Goal: Task Accomplishment & Management: Complete application form

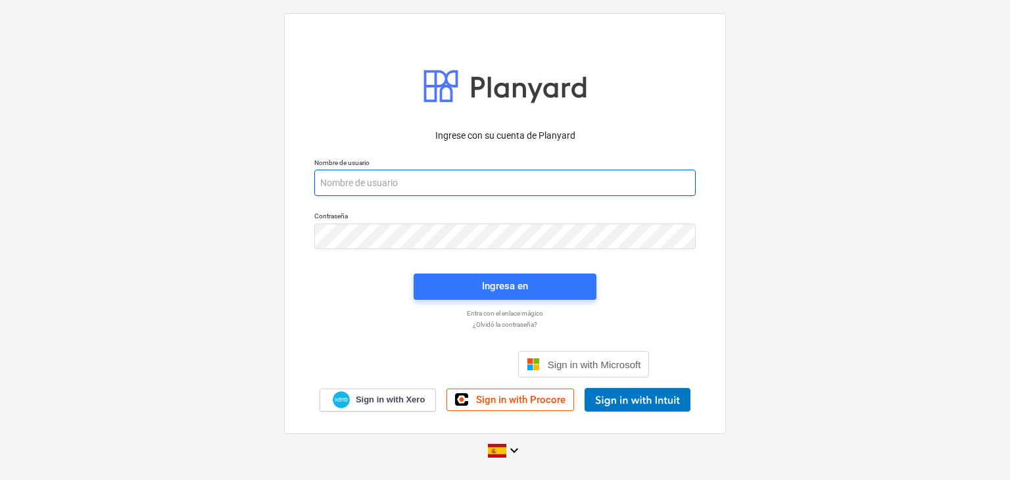
paste input "[EMAIL_ADDRESS][DOMAIN_NAME]"
type input "[EMAIL_ADDRESS][DOMAIN_NAME]"
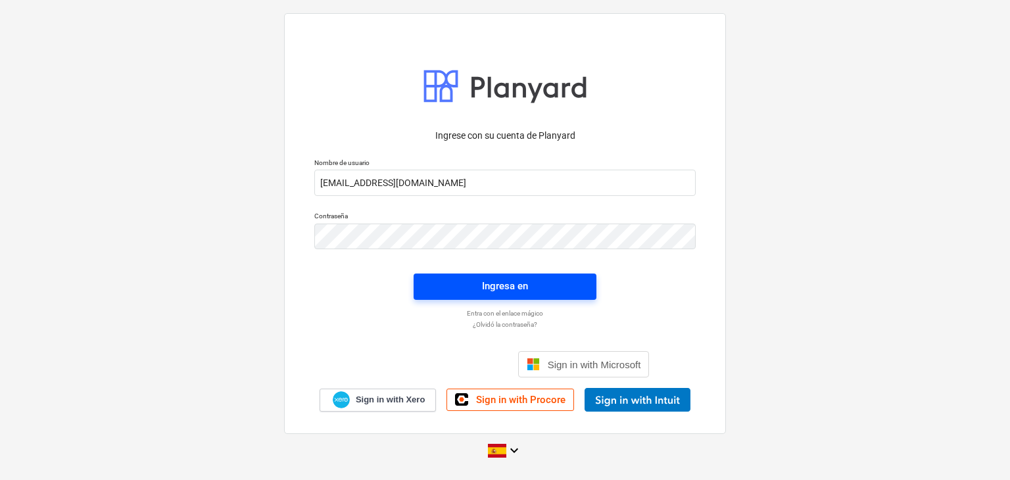
click at [491, 291] on div "Ingresa en" at bounding box center [505, 285] width 46 height 17
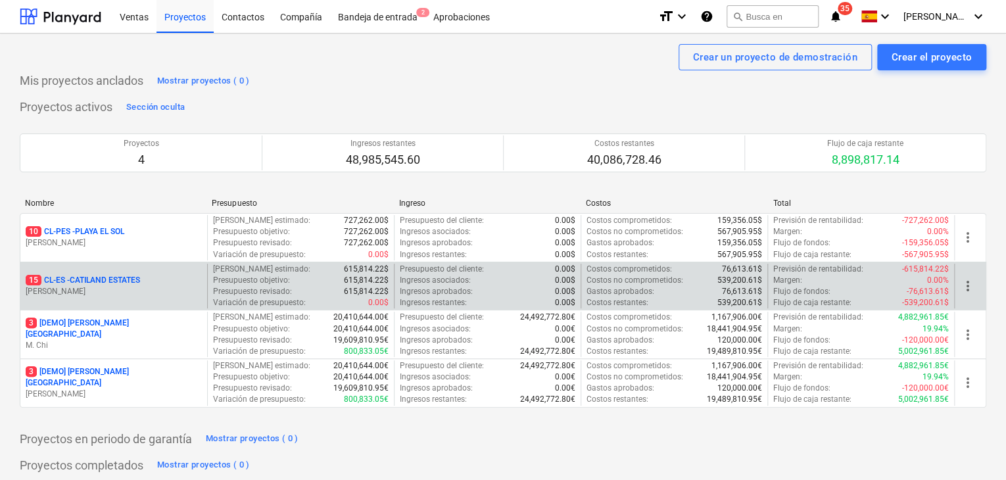
click at [124, 283] on p "15 CL-ES - CATILAND ESTATES" at bounding box center [83, 280] width 114 height 11
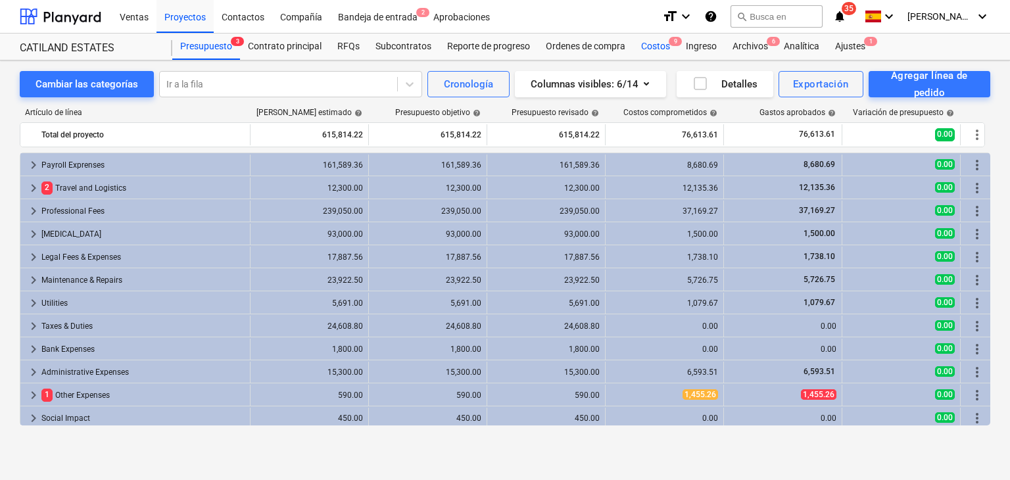
click at [665, 51] on div "Costos 9" at bounding box center [655, 47] width 45 height 26
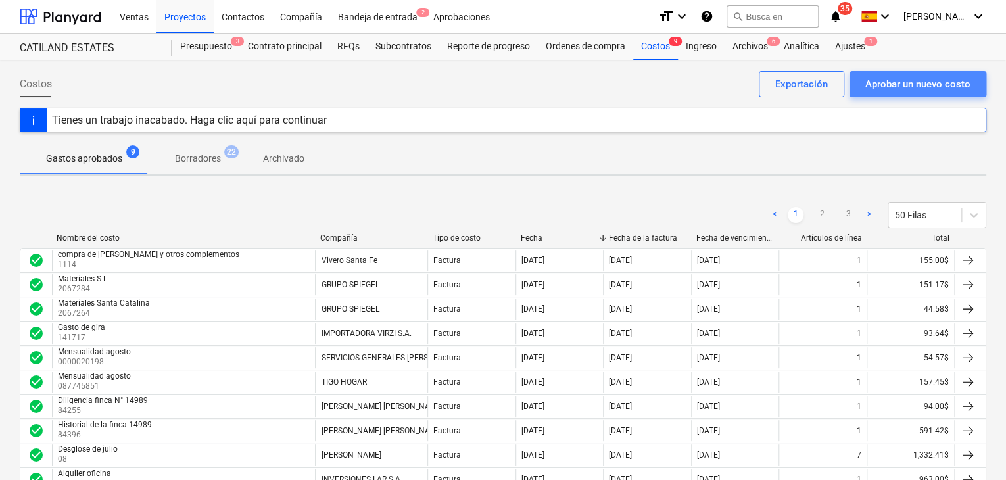
click at [926, 83] on div "Aprobar un nuevo costo" at bounding box center [917, 84] width 105 height 17
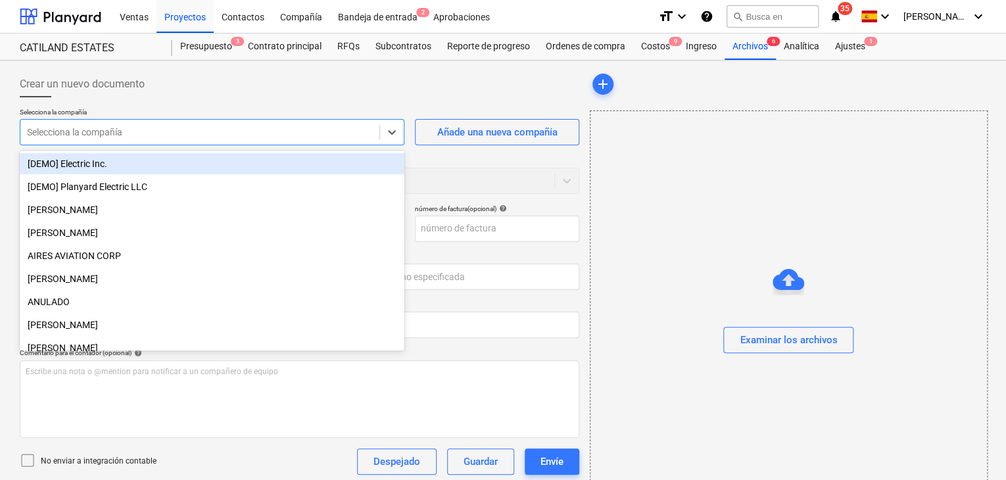
click at [363, 140] on div "Selecciona la compañía" at bounding box center [199, 132] width 359 height 18
type input "ci"
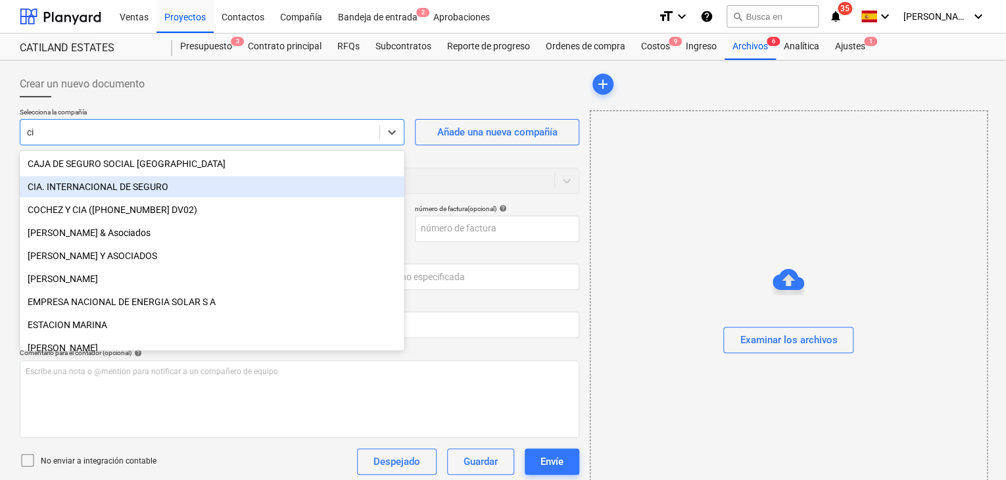
click at [227, 189] on div "CIA. INTERNACIONAL DE SEGURO" at bounding box center [212, 186] width 385 height 21
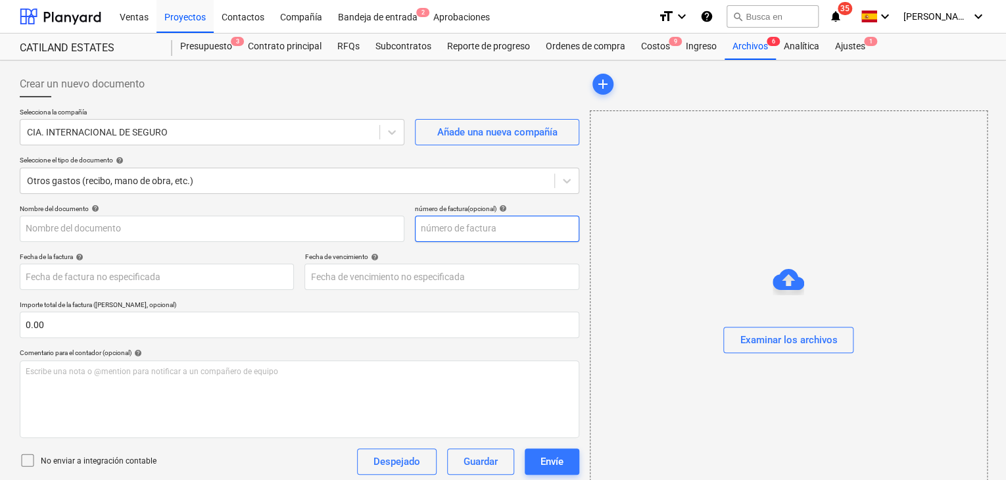
click at [437, 234] on input "text" at bounding box center [497, 229] width 164 height 26
click at [435, 228] on input "text" at bounding box center [497, 229] width 164 height 26
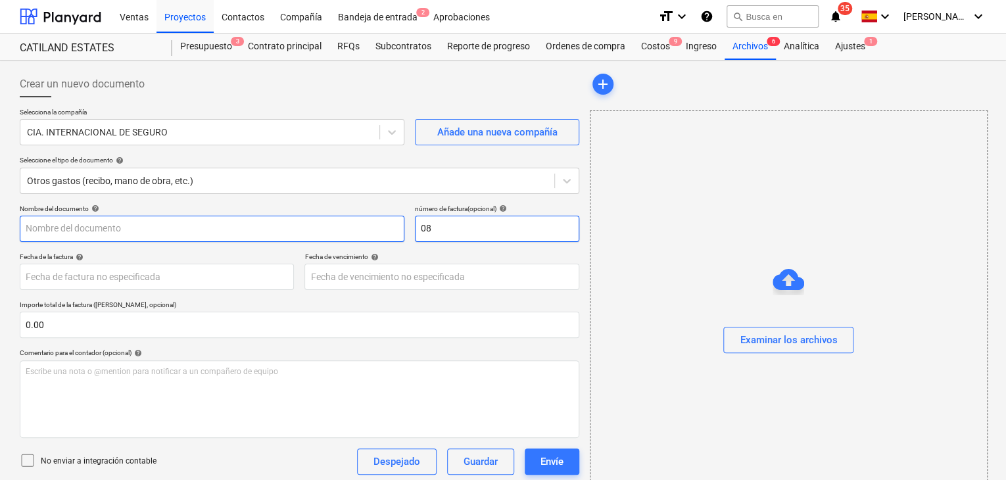
type input "08"
click at [310, 224] on input "text" at bounding box center [212, 229] width 385 height 26
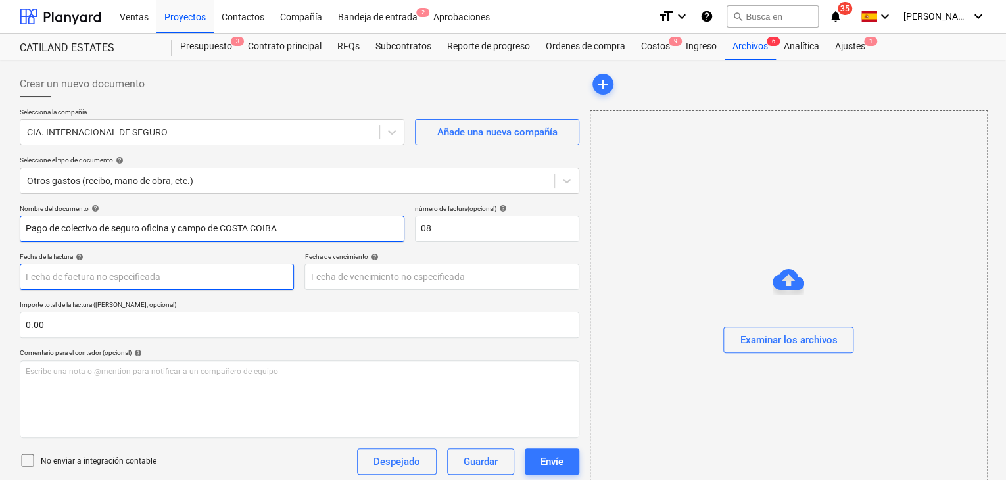
type input "Pago de colectivo de seguro oficina y campo de COSTA COIBA"
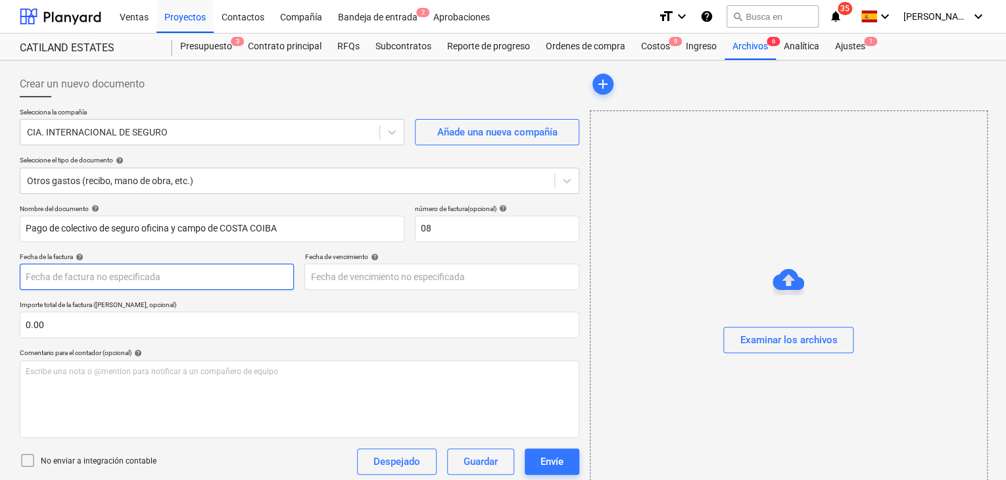
click at [164, 272] on body "Ventas Proyectos Contactos Compañía Bandeja de entrada 2 Aprobaciones format_si…" at bounding box center [503, 240] width 1006 height 480
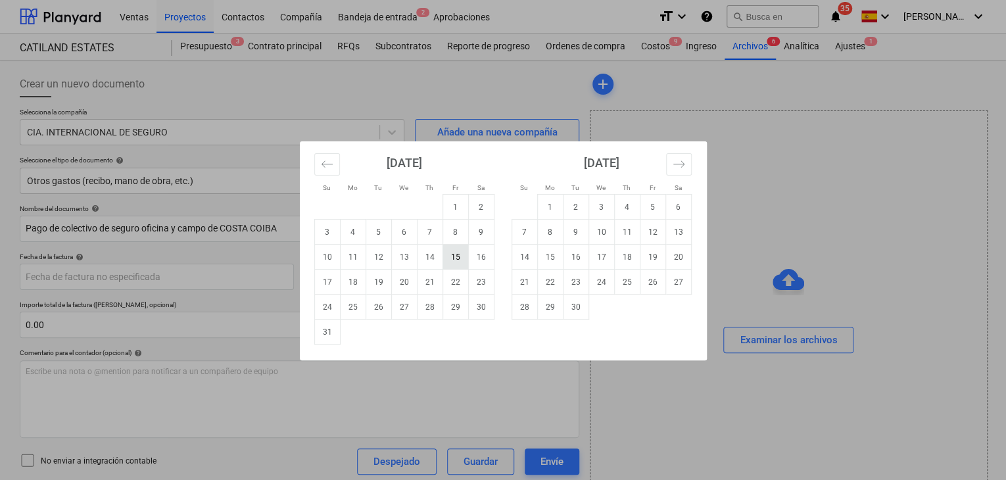
click at [455, 258] on td "15" at bounding box center [456, 257] width 26 height 25
type input "[DATE]"
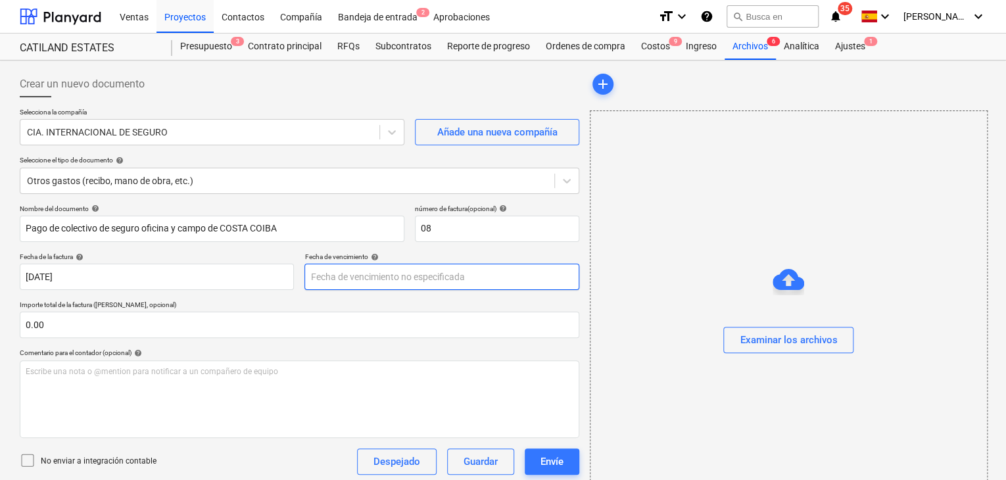
click at [391, 277] on body "Ventas Proyectos Contactos Compañía Bandeja de entrada 2 Aprobaciones format_si…" at bounding box center [503, 240] width 1006 height 480
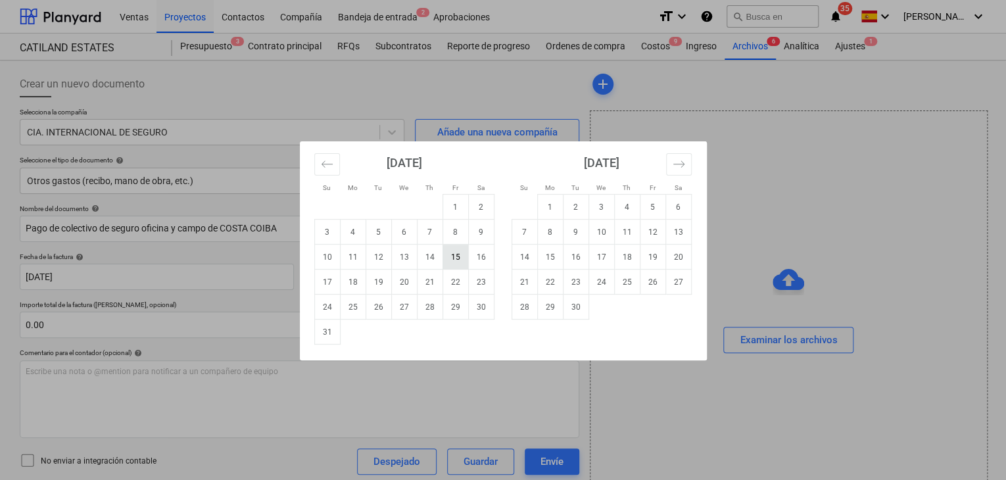
click at [450, 258] on td "15" at bounding box center [456, 257] width 26 height 25
type input "[DATE]"
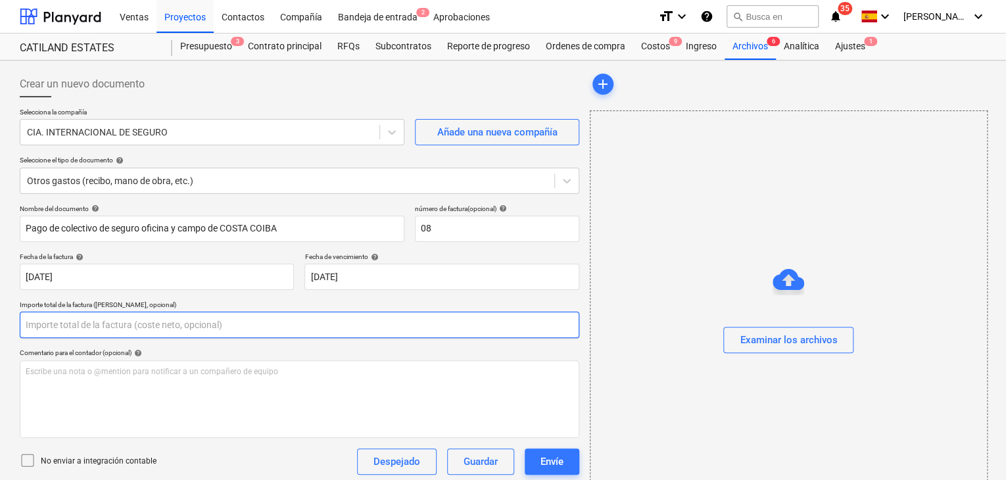
click at [189, 321] on input "text" at bounding box center [300, 325] width 560 height 26
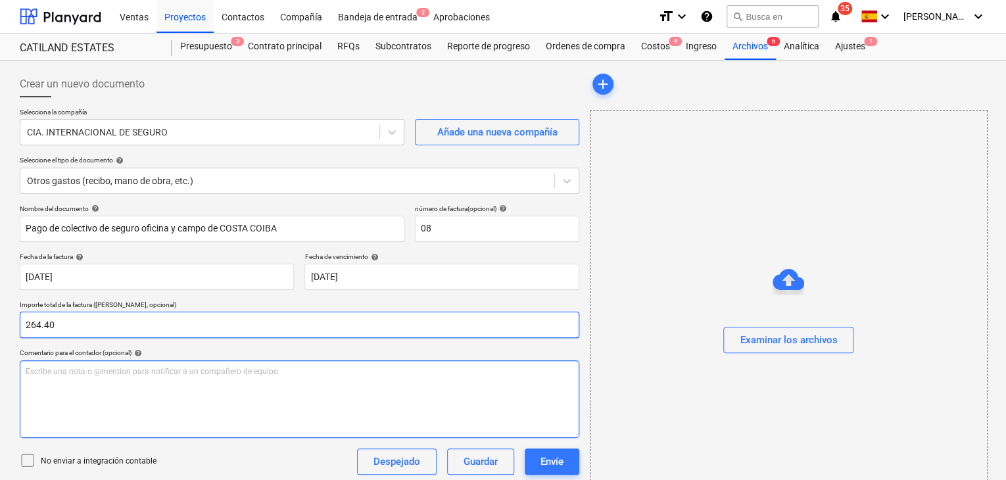
type input "264.40"
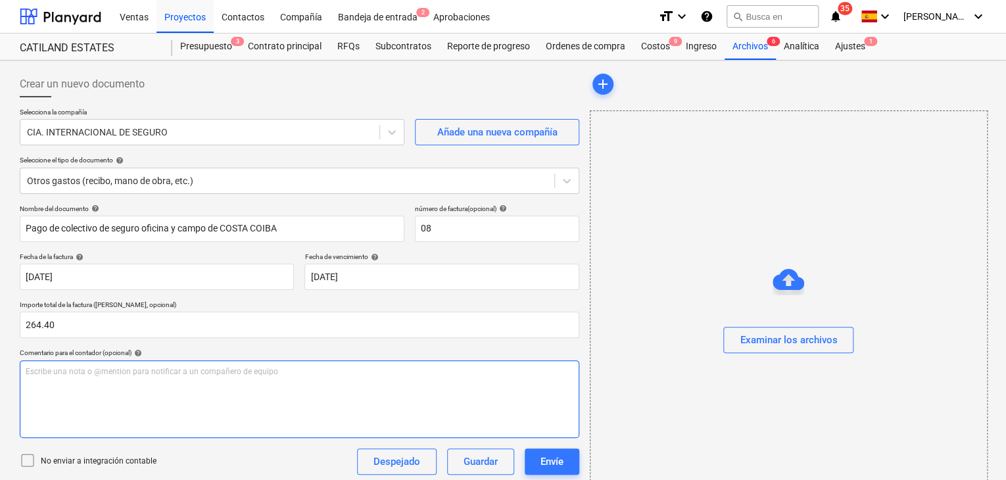
click at [149, 372] on p "Escribe una nota o @mention para notificar a un compañero de equipo ﻿" at bounding box center [300, 371] width 548 height 11
click at [137, 376] on p "Escribe una nota o @mention para notificar a un compañero de equipo ﻿" at bounding box center [300, 371] width 548 height 11
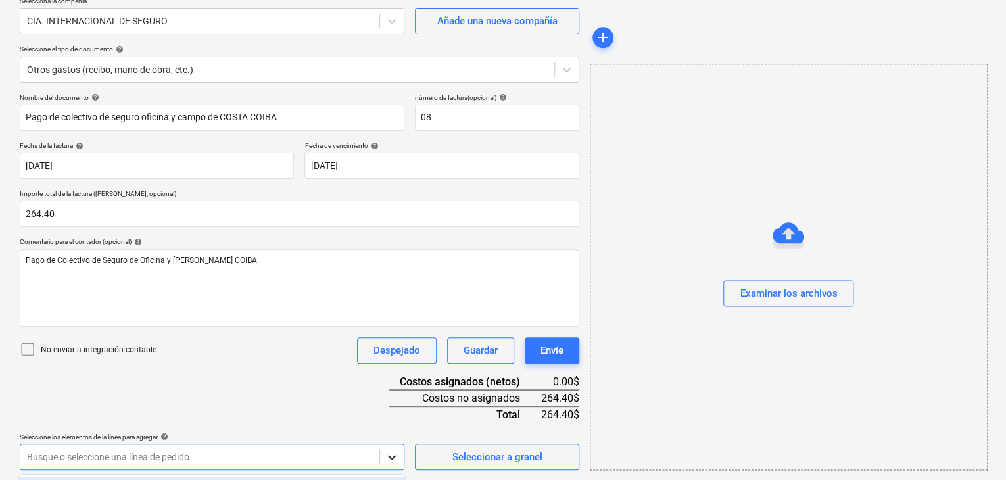
scroll to position [306, 0]
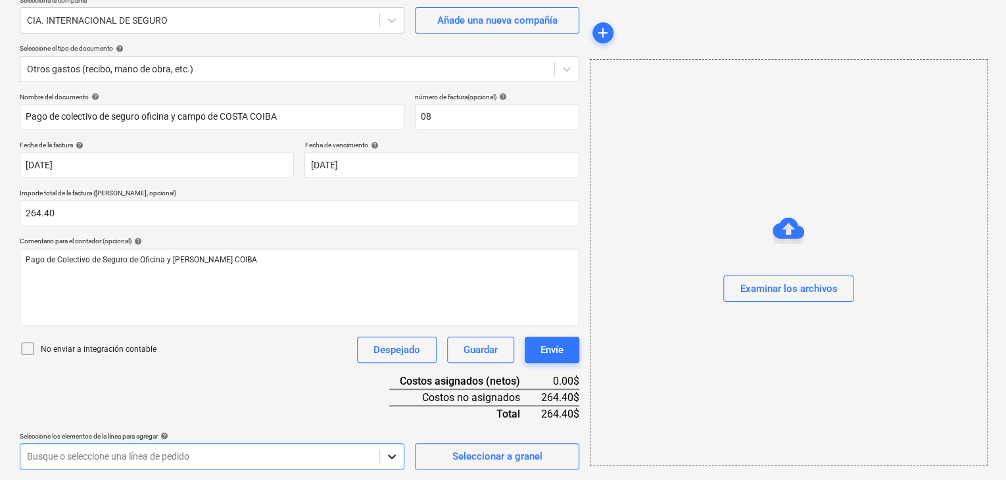
scroll to position [111, 0]
click at [396, 256] on div "Nombre del documento help Pago de colectivo de seguro oficina y [PERSON_NAME] C…" at bounding box center [300, 281] width 560 height 377
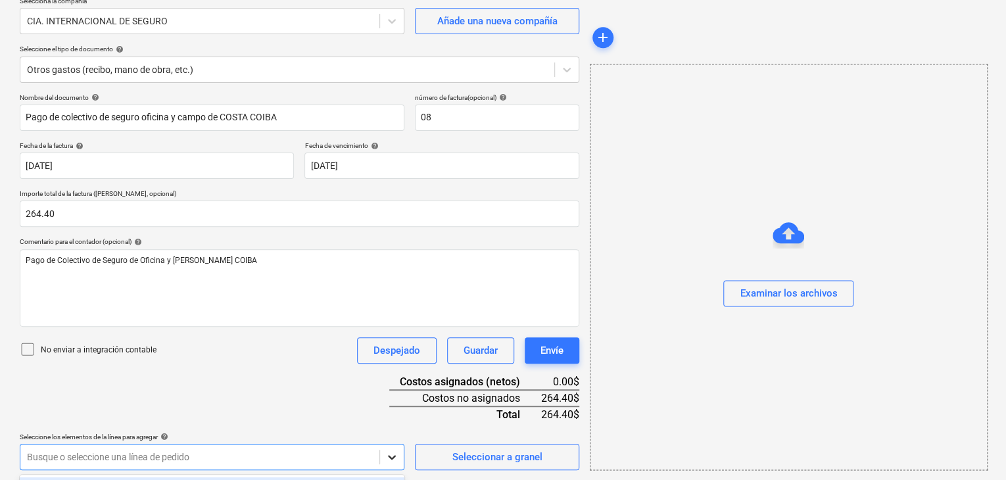
scroll to position [306, 0]
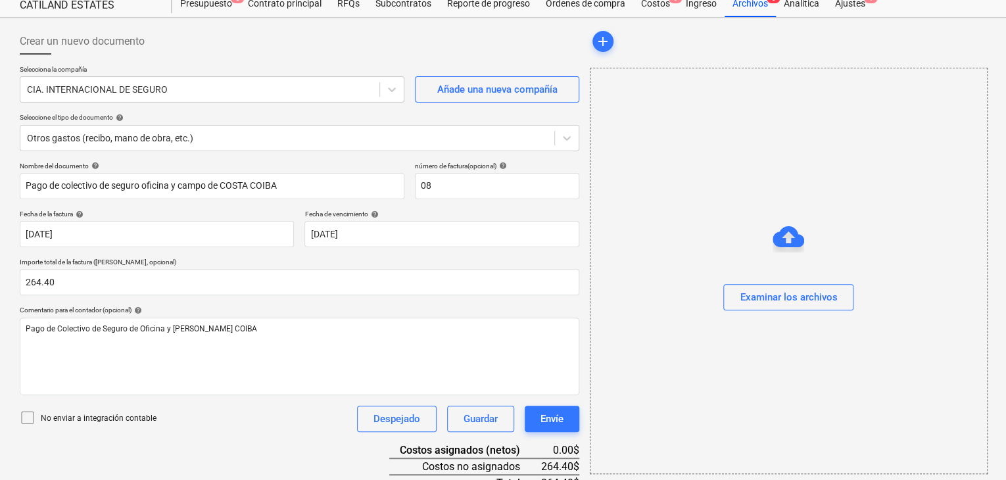
scroll to position [0, 0]
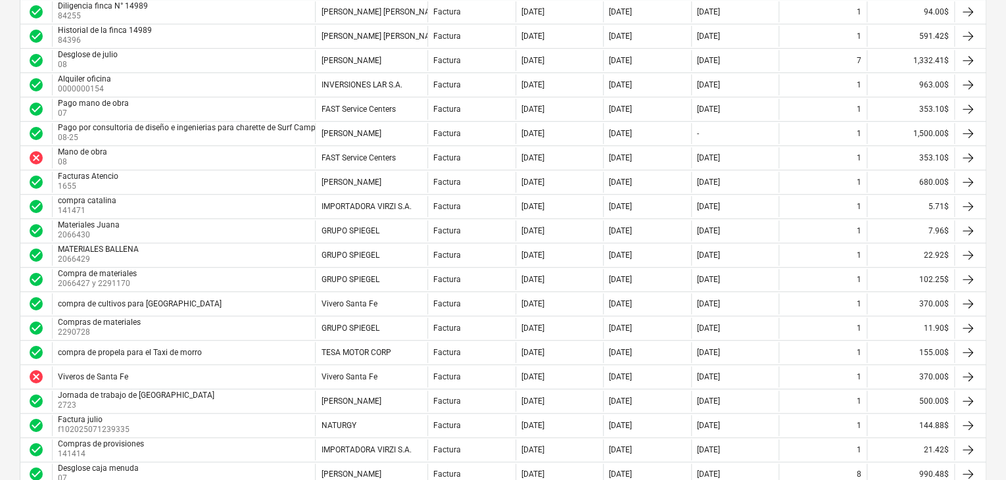
scroll to position [460, 0]
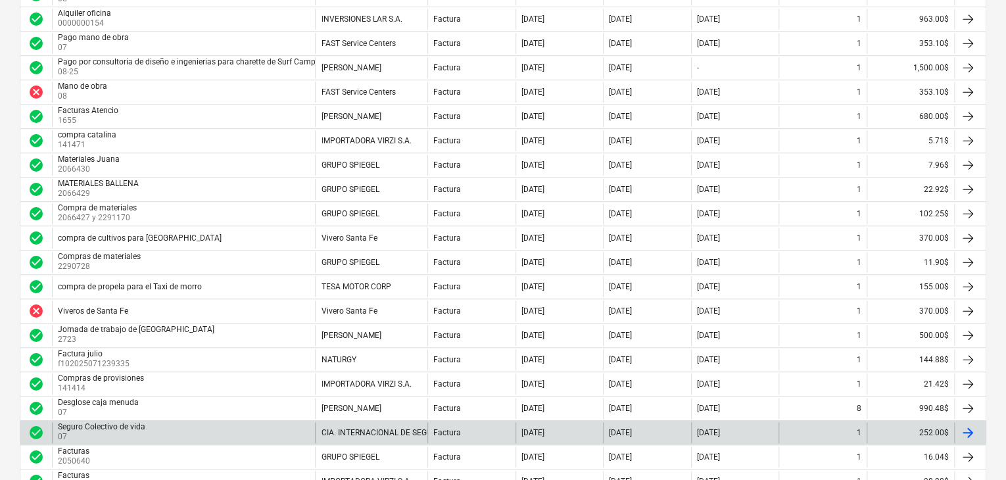
click at [195, 423] on div "Seguro Colectivo de vida 07" at bounding box center [183, 432] width 263 height 21
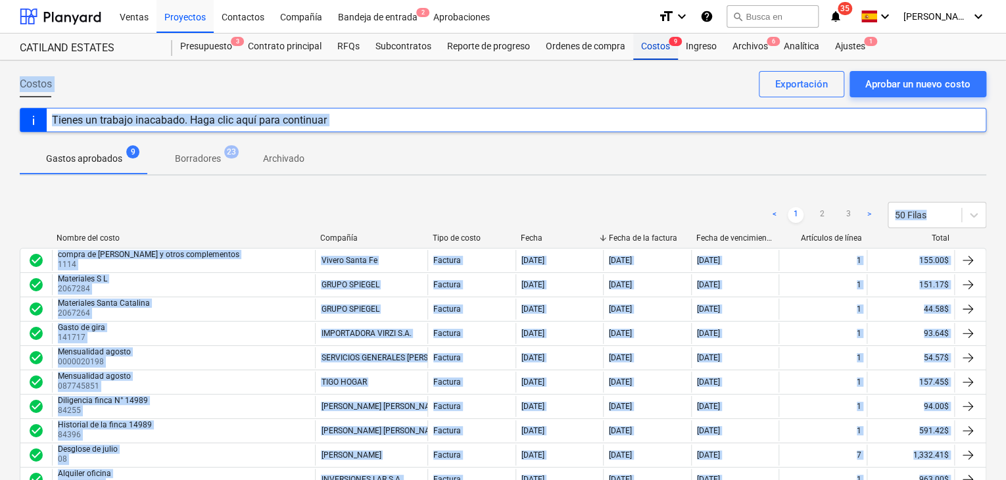
click at [644, 50] on div "Costos 9" at bounding box center [655, 47] width 45 height 26
click at [658, 49] on div "Costos 9" at bounding box center [655, 47] width 45 height 26
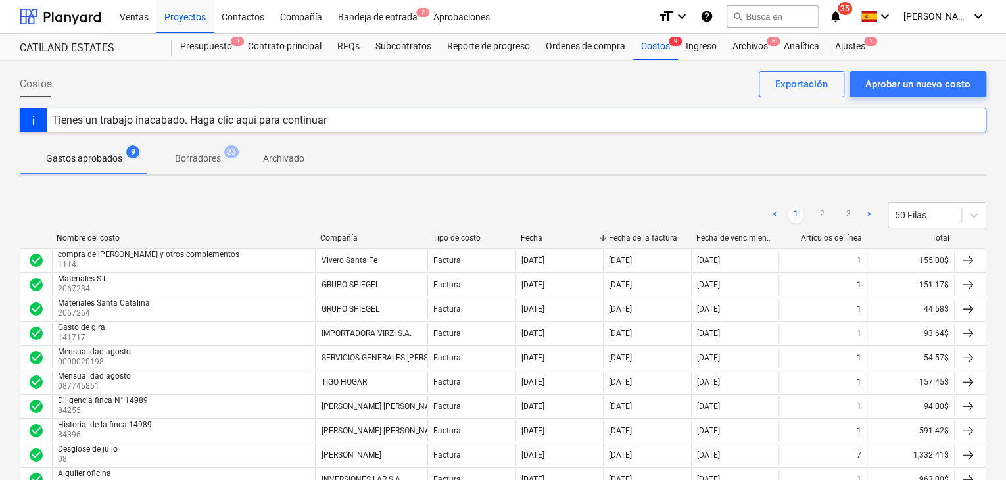
click at [193, 122] on div "Tienes un trabajo inacabado. Haga clic aquí para continuar" at bounding box center [189, 120] width 275 height 12
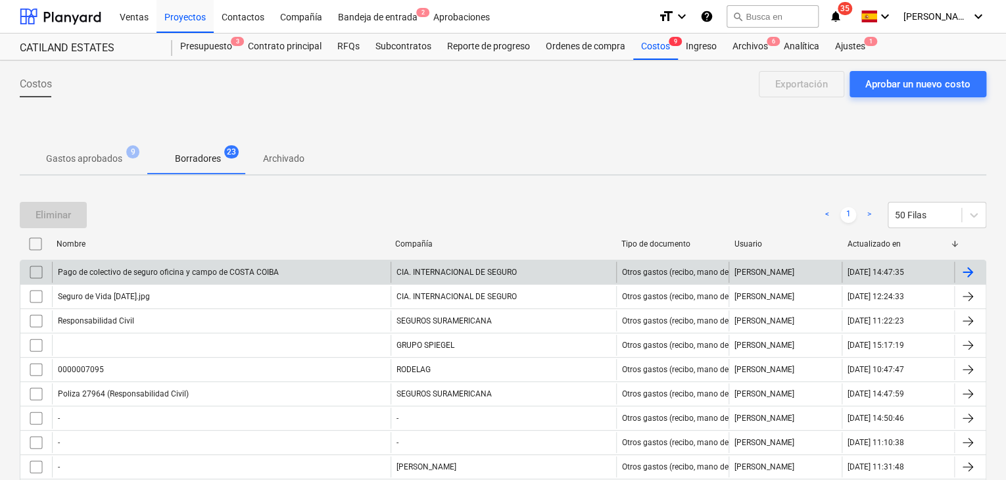
click at [447, 276] on div "CIA. INTERNACIONAL DE SEGURO" at bounding box center [504, 272] width 226 height 21
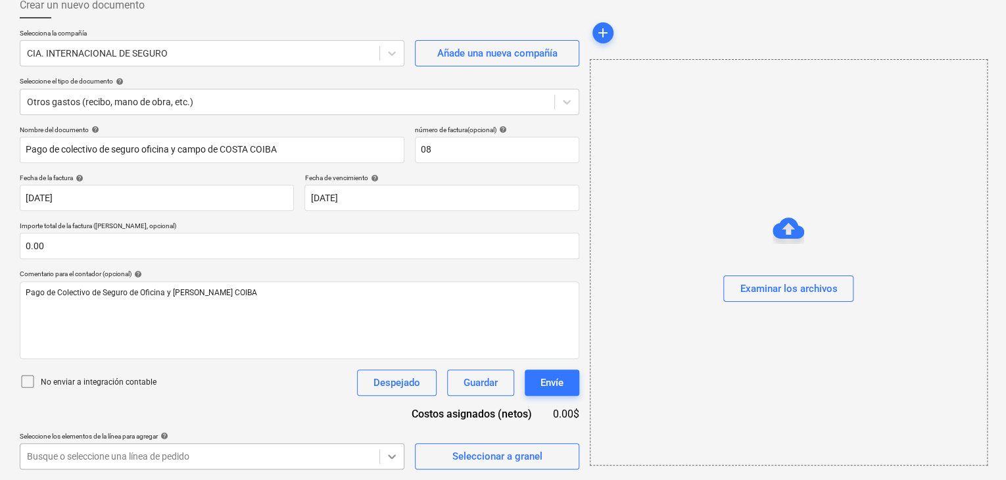
scroll to position [274, 0]
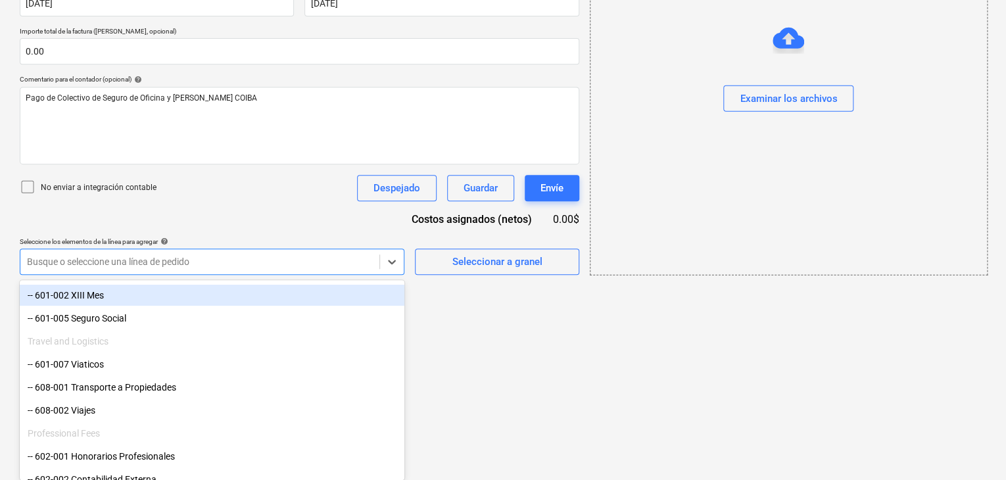
scroll to position [132, 0]
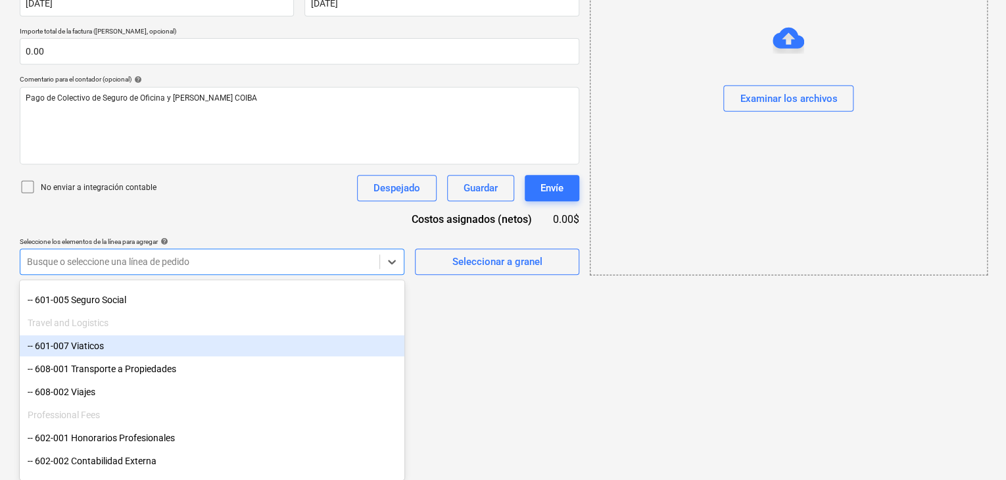
click at [195, 351] on div "-- 601-007 Viaticos" at bounding box center [212, 345] width 385 height 21
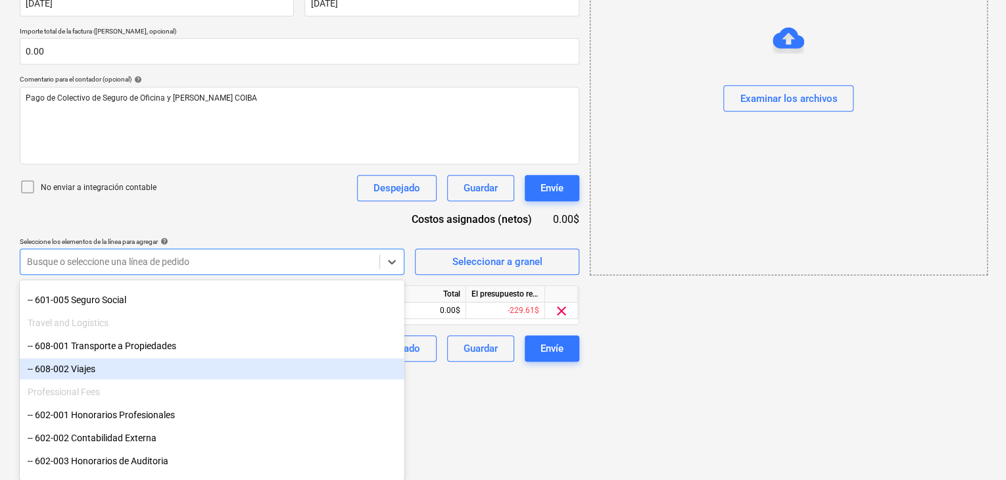
scroll to position [166, 0]
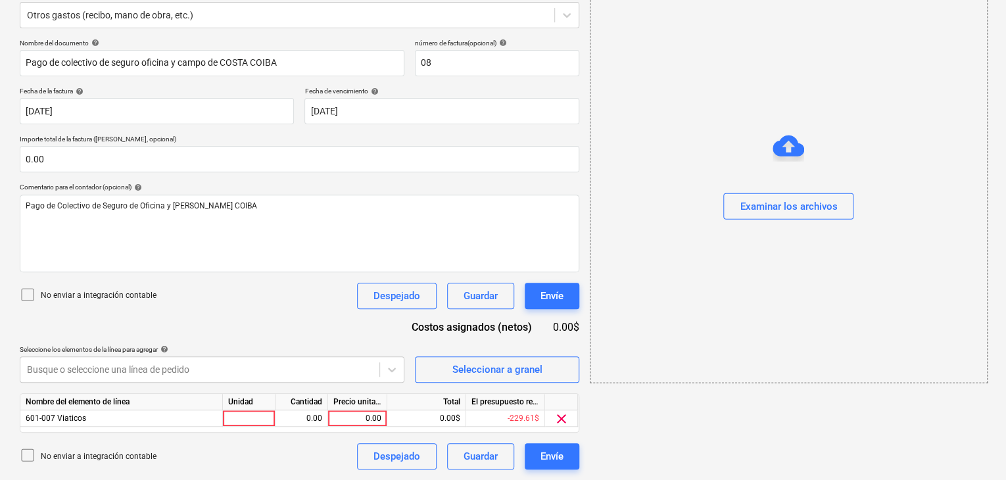
click at [544, 314] on html "Ventas Proyectos Contactos Compañía Bandeja de entrada 2 Aprobaciones format_si…" at bounding box center [503, 74] width 1006 height 480
click at [170, 419] on div "601-007 Viaticos" at bounding box center [121, 418] width 203 height 16
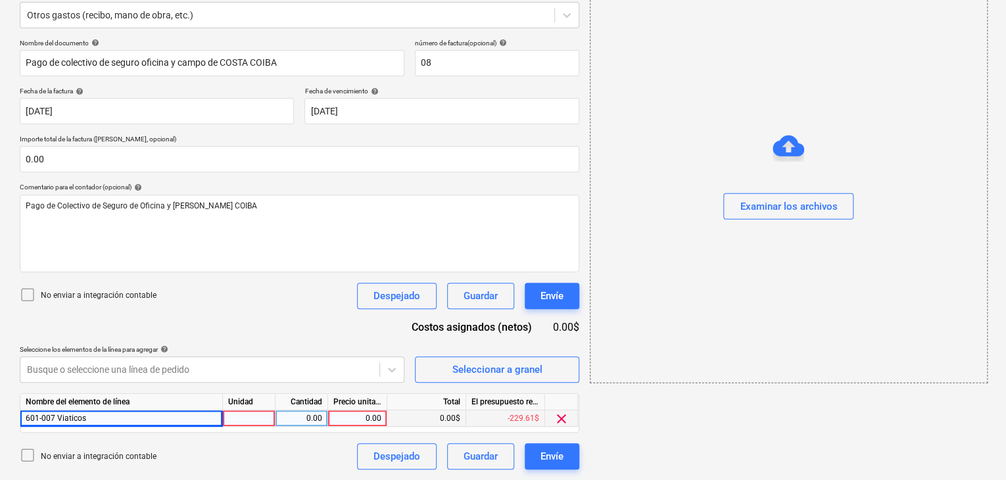
click at [206, 418] on div "601-007 Viaticos" at bounding box center [121, 418] width 203 height 16
click at [272, 429] on div "Nombre del elemento de línea Unidad Cantidad Precio unitario Total El presupues…" at bounding box center [300, 412] width 560 height 39
click at [265, 418] on div at bounding box center [249, 418] width 53 height 16
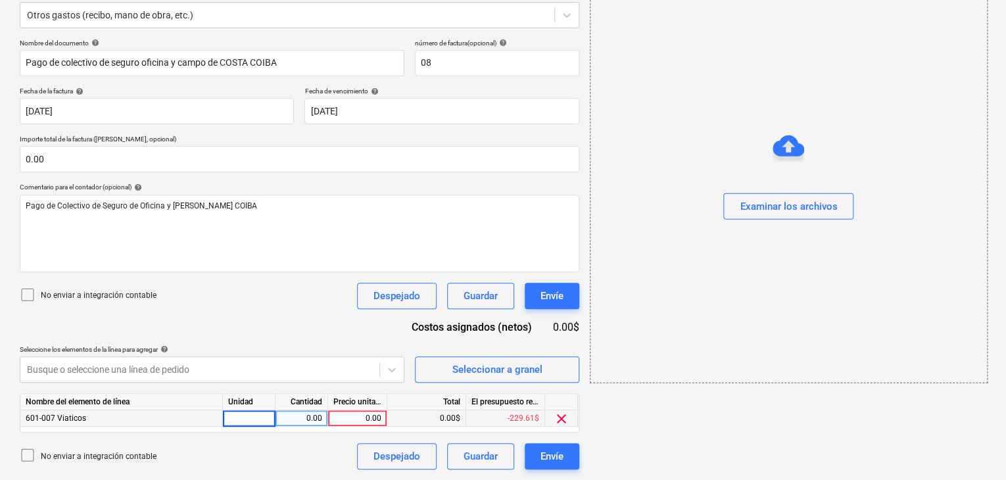
type input "1"
click at [320, 422] on div "0.00" at bounding box center [301, 418] width 41 height 16
type input "1"
click at [360, 415] on div "0.00" at bounding box center [357, 418] width 48 height 16
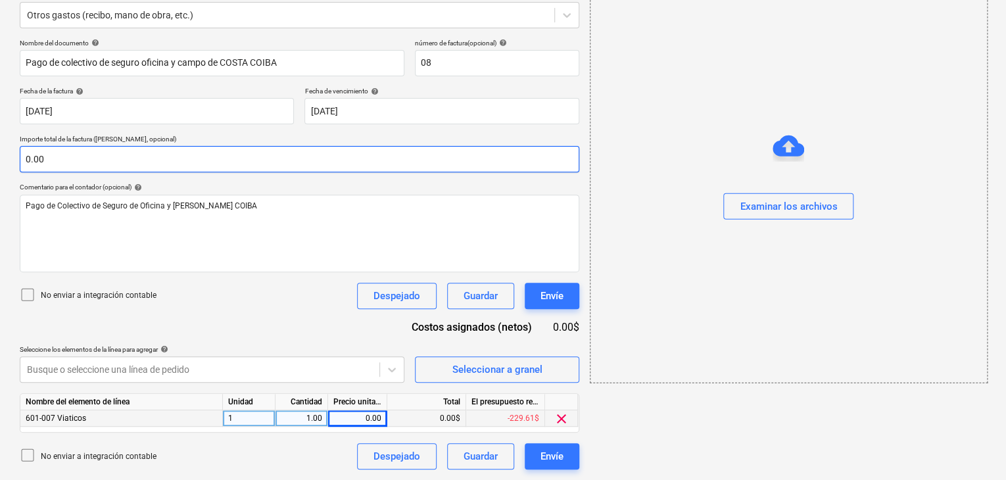
click at [122, 159] on input "0.00" at bounding box center [300, 159] width 560 height 26
click at [110, 153] on input "0.00" at bounding box center [300, 159] width 560 height 26
drag, startPoint x: 176, startPoint y: 147, endPoint x: 113, endPoint y: 152, distance: 63.3
click at [126, 152] on input "text" at bounding box center [300, 159] width 560 height 26
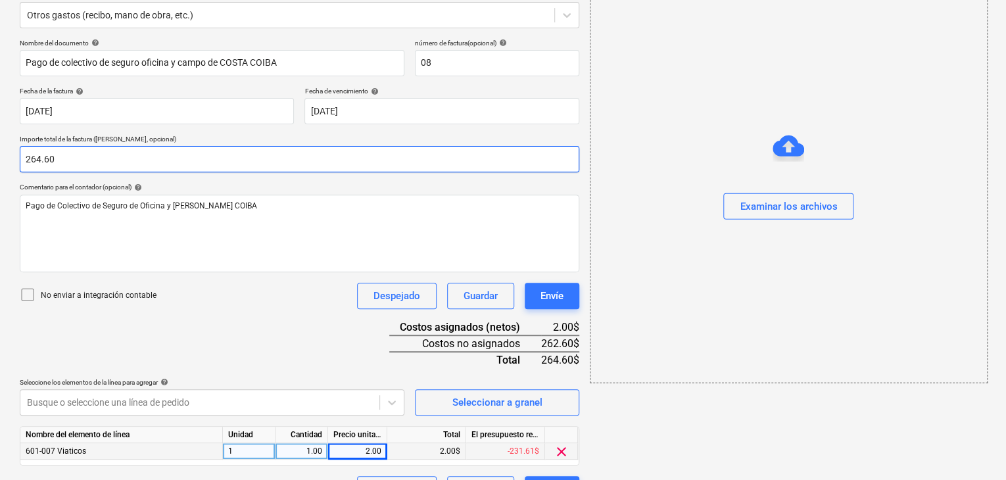
type input "264.60"
click at [385, 448] on div "2.00" at bounding box center [357, 451] width 59 height 16
type input "264.60"
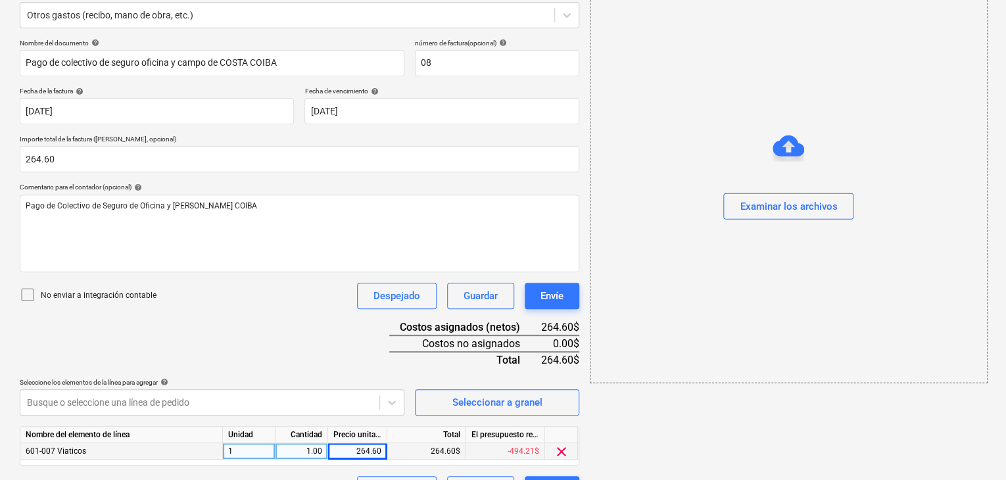
click at [450, 452] on div "264.60$" at bounding box center [426, 451] width 79 height 16
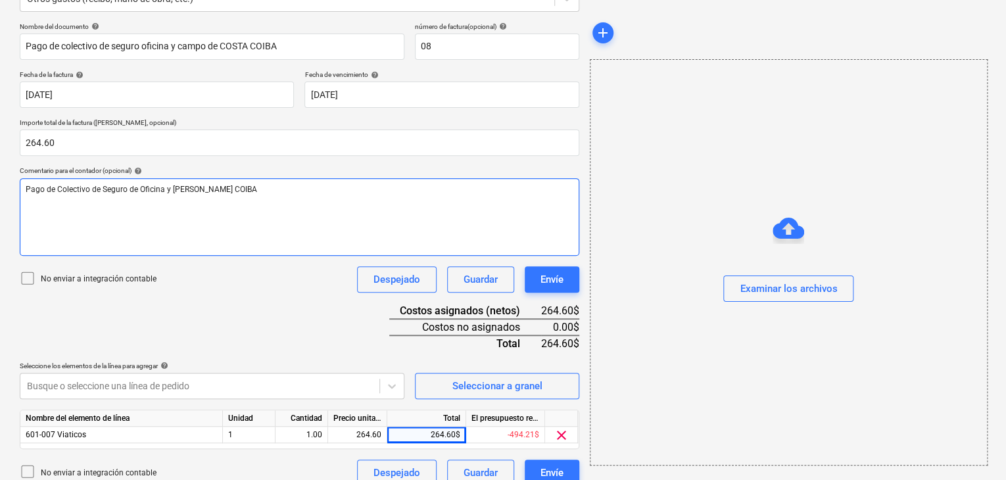
scroll to position [198, 0]
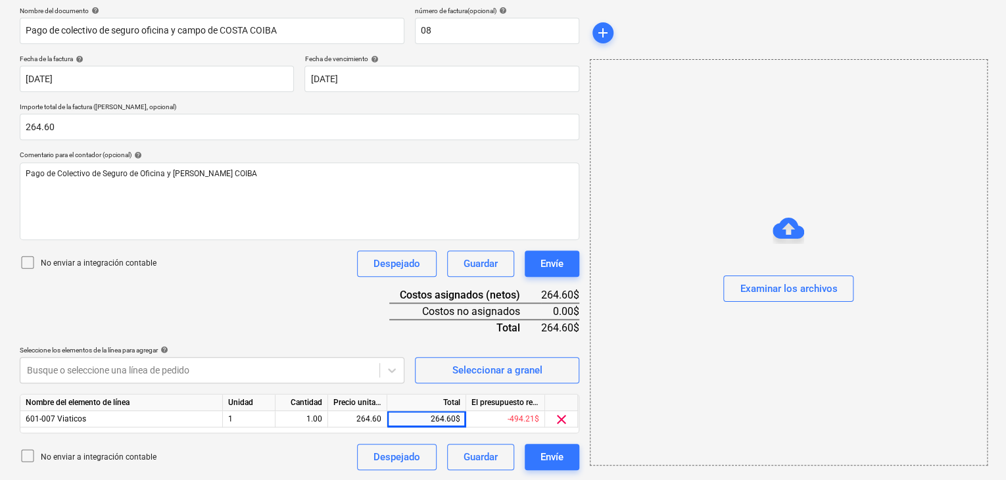
click at [791, 220] on div at bounding box center [789, 228] width 32 height 32
click at [778, 281] on div "Examinar los archivos" at bounding box center [788, 288] width 97 height 17
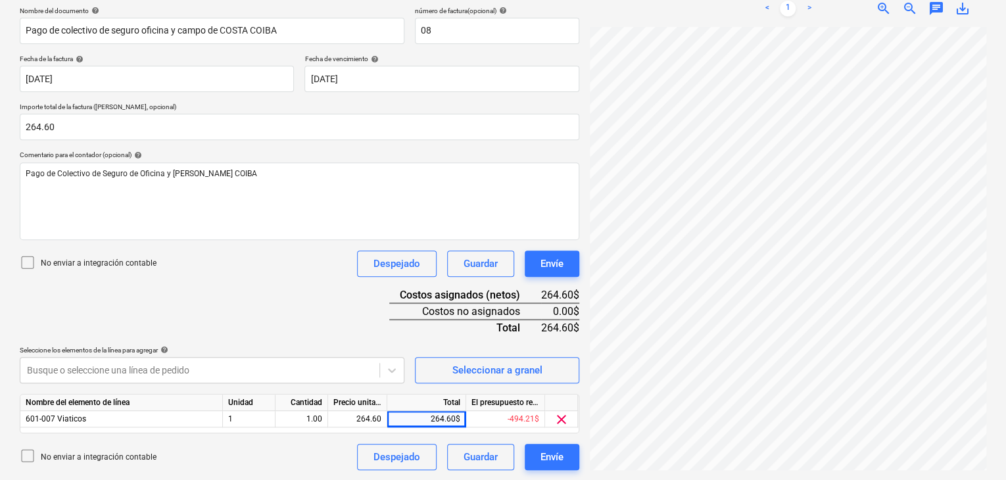
click at [671, 471] on div "CamScanner 08-...pdf clear add sort OCR todavía está en progreso. Por favor, es…" at bounding box center [788, 172] width 407 height 608
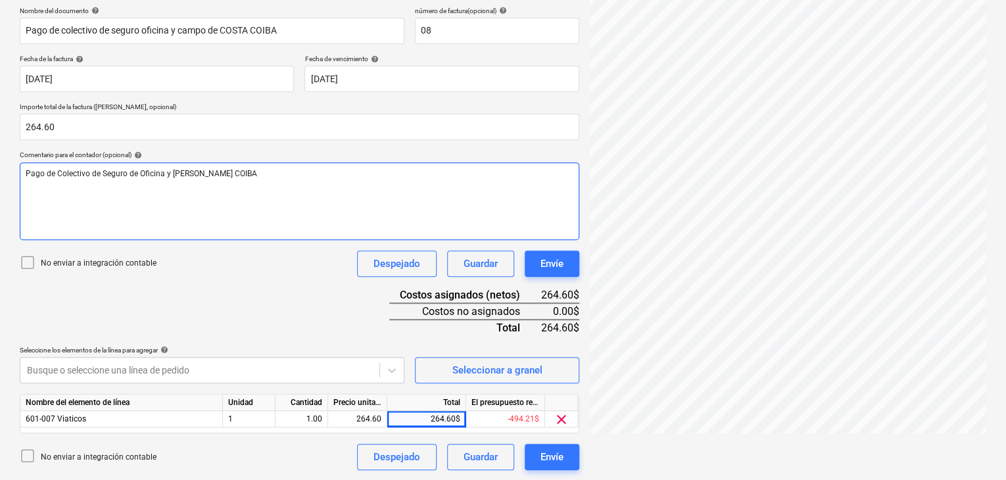
click at [276, 176] on p "Pago de Colectivo de Seguro de Oficina y [PERSON_NAME] COIBA ﻿" at bounding box center [300, 173] width 548 height 11
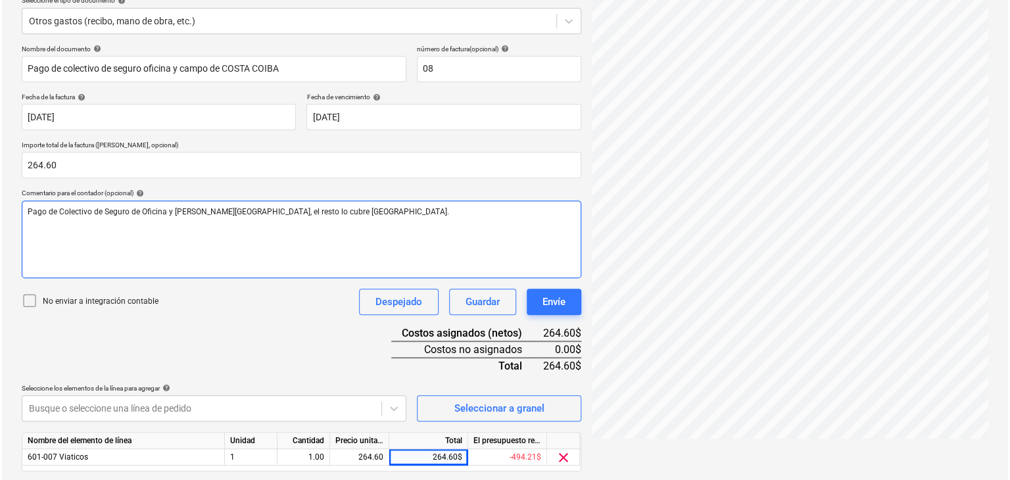
scroll to position [198, 0]
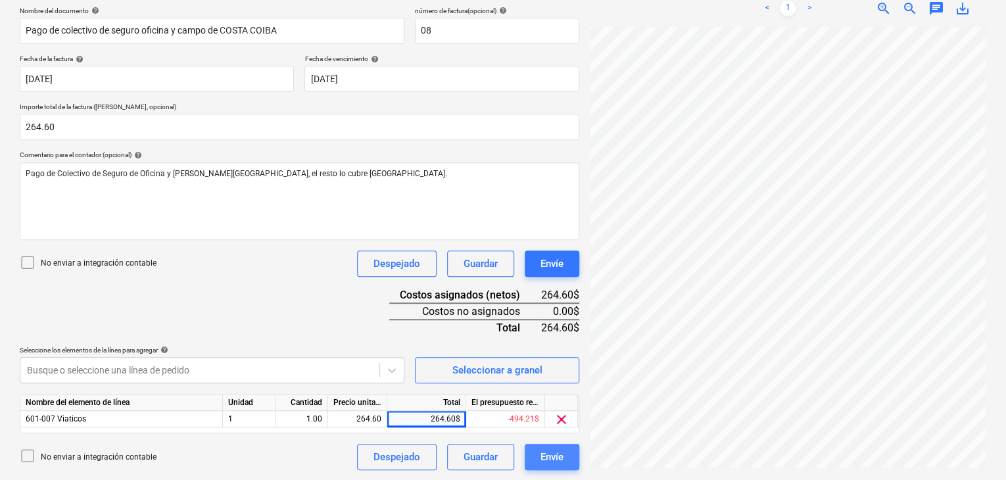
click at [551, 457] on div "Envíe" at bounding box center [552, 456] width 23 height 17
